Goal: Browse casually

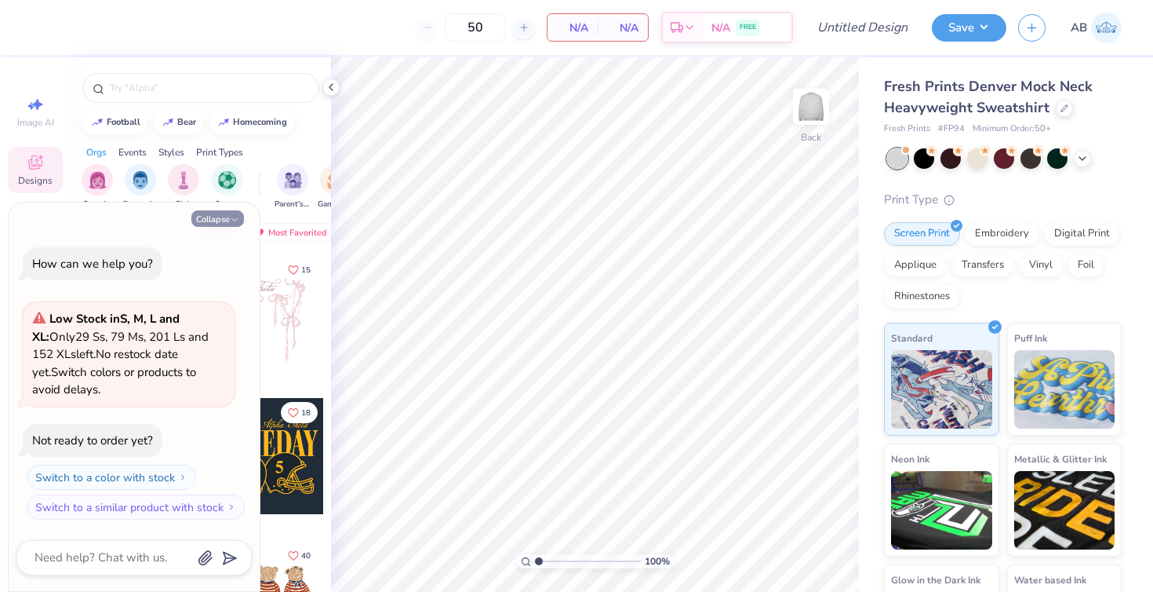
click at [225, 214] on button "Collapse" at bounding box center [217, 218] width 53 height 16
type textarea "x"
